Goal: Check status: Check status

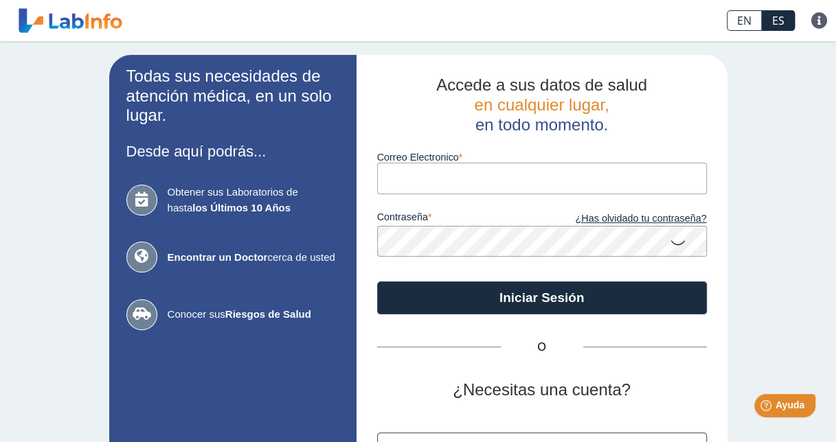
type input "[EMAIL_ADDRESS][DOMAIN_NAME]"
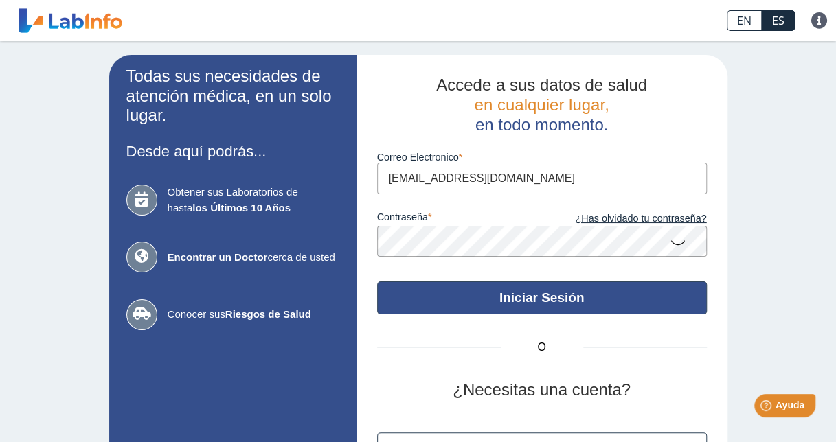
click at [495, 296] on button "Iniciar Sesión" at bounding box center [542, 298] width 330 height 33
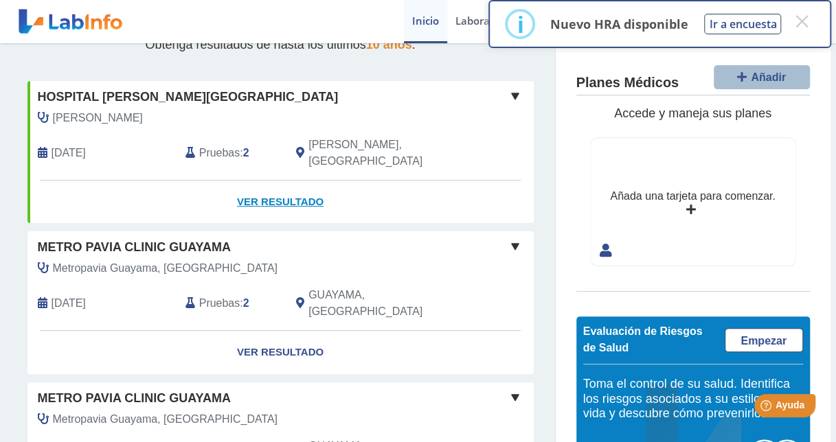
scroll to position [137, 0]
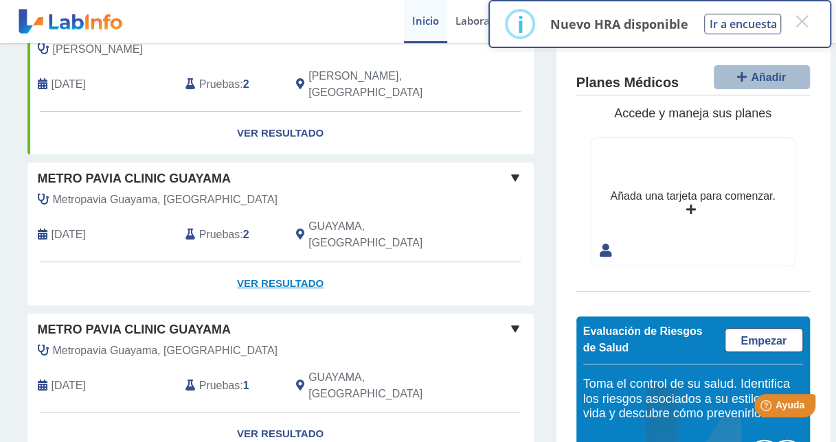
click at [282, 262] on link "Ver Resultado" at bounding box center [280, 283] width 506 height 43
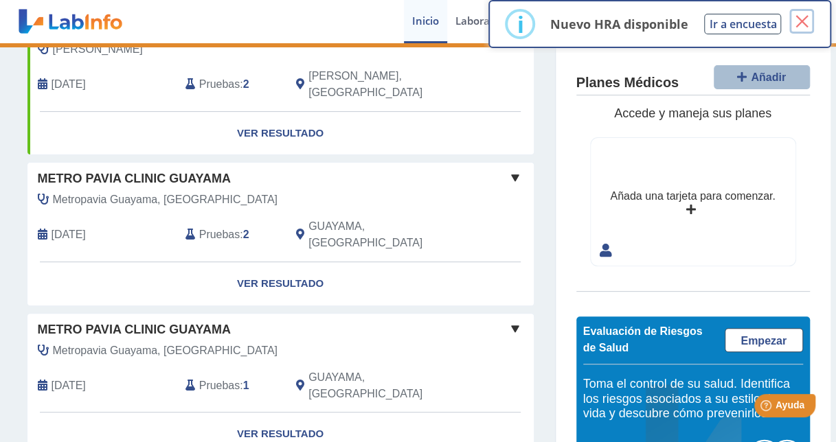
click at [801, 14] on button "×" at bounding box center [801, 21] width 25 height 25
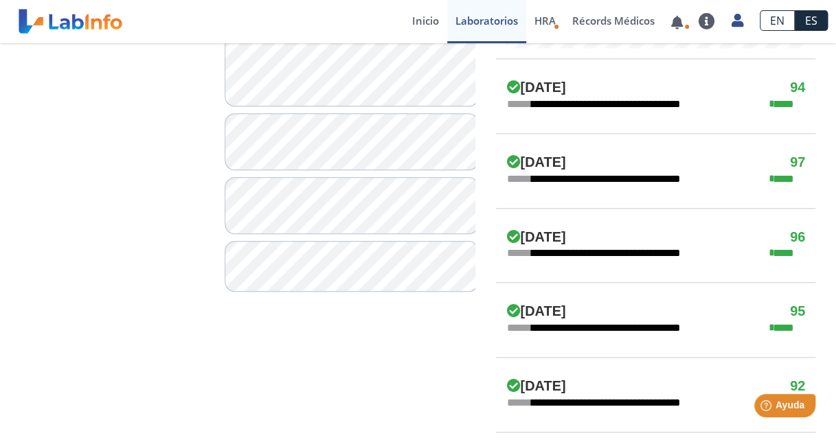
scroll to position [618, 0]
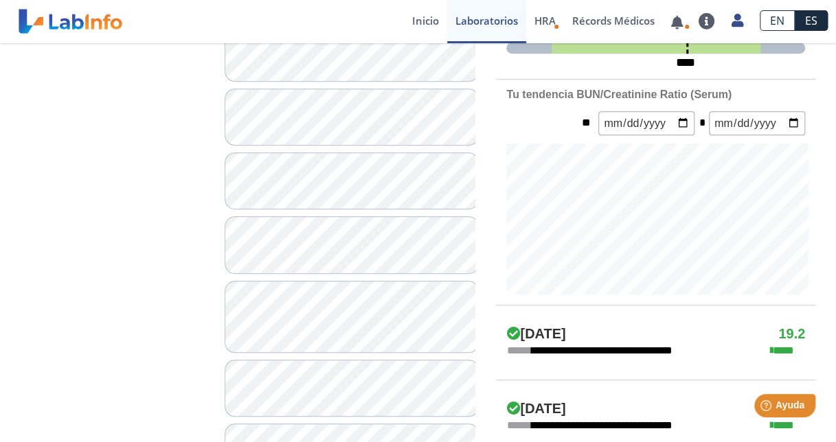
scroll to position [412, 0]
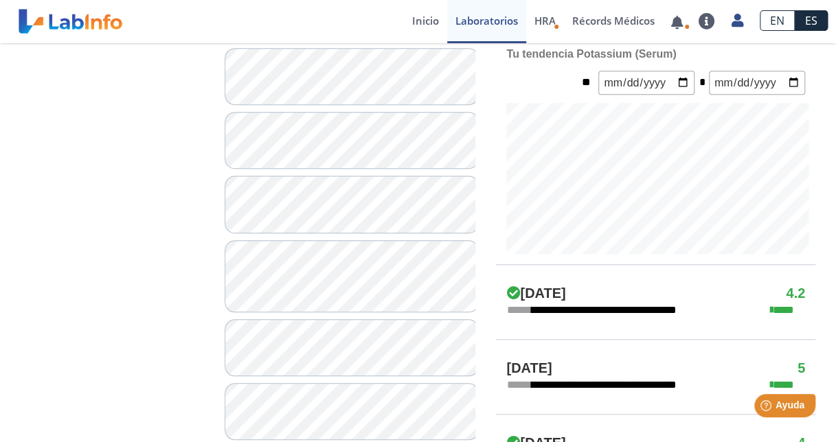
scroll to position [412, 0]
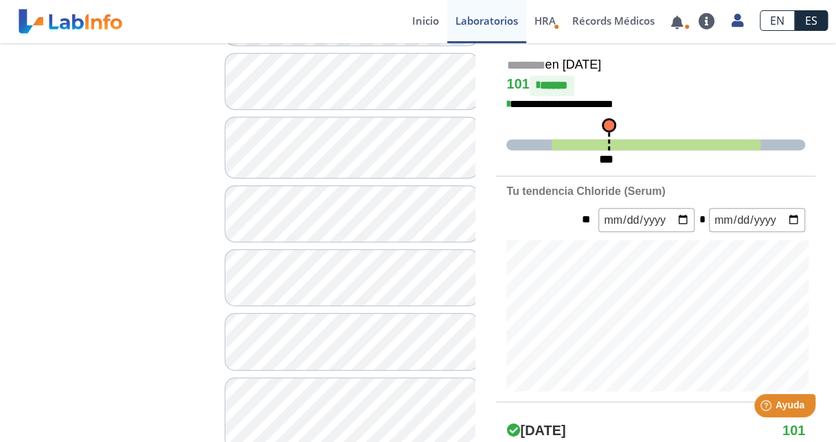
scroll to position [275, 0]
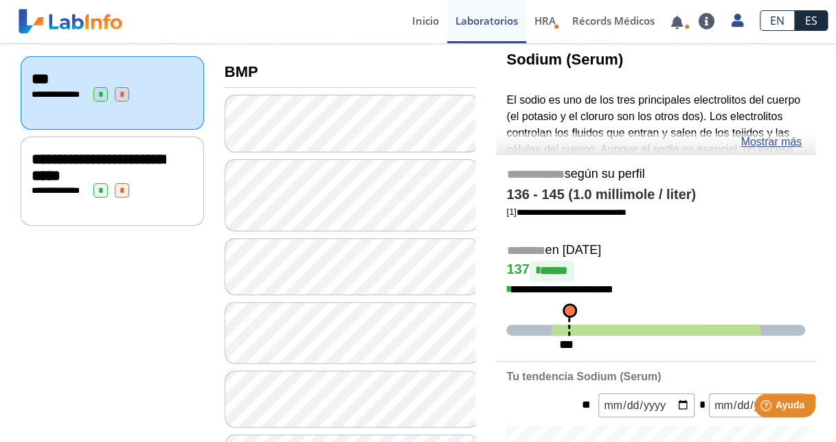
scroll to position [137, 0]
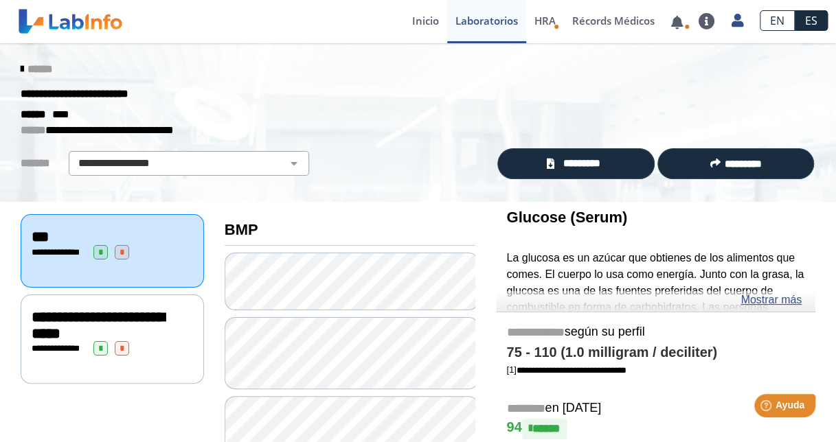
click at [137, 315] on span "**********" at bounding box center [98, 326] width 133 height 32
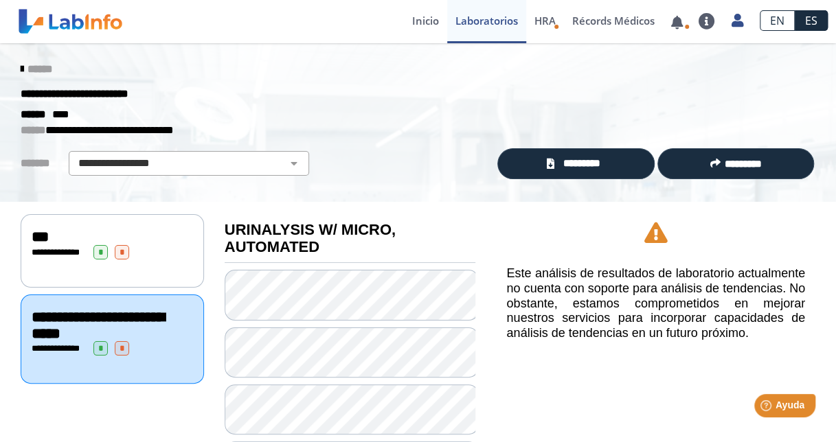
scroll to position [69, 0]
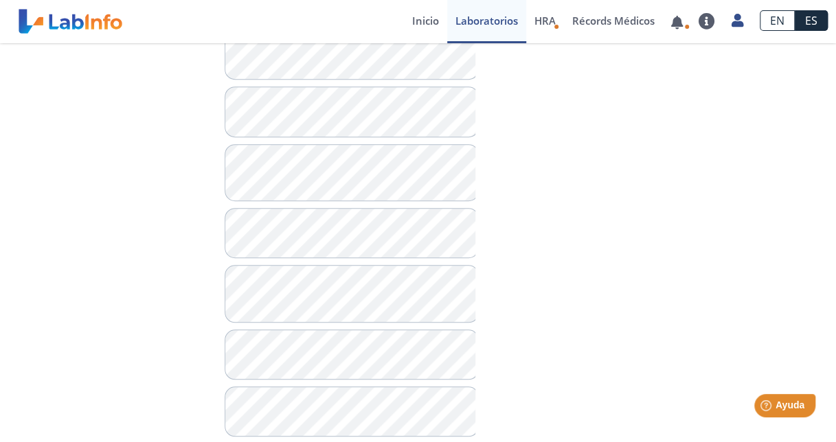
scroll to position [481, 0]
